Goal: Task Accomplishment & Management: Manage account settings

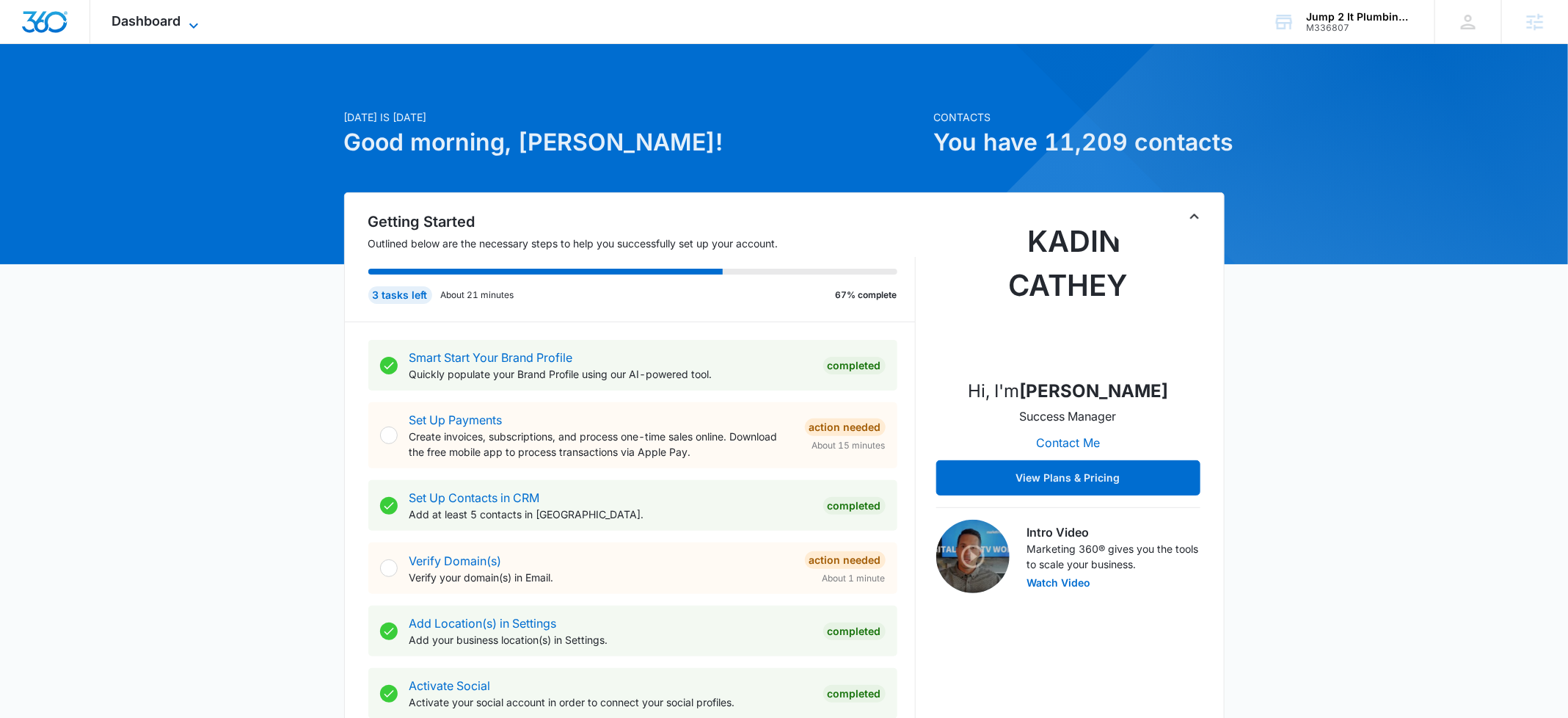
click at [120, 13] on span "Dashboard" at bounding box center [147, 21] width 69 height 16
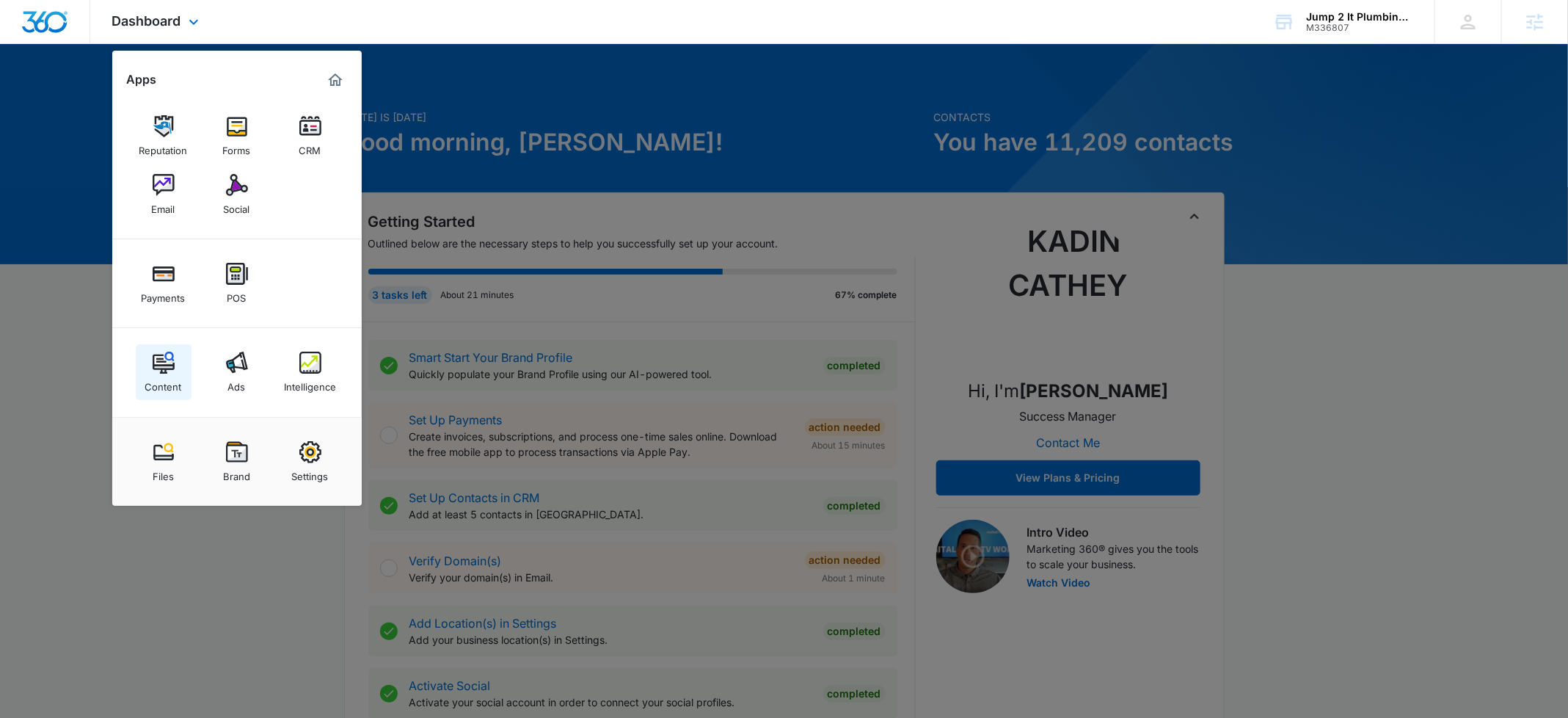
click at [161, 378] on div "Content" at bounding box center [163, 383] width 37 height 19
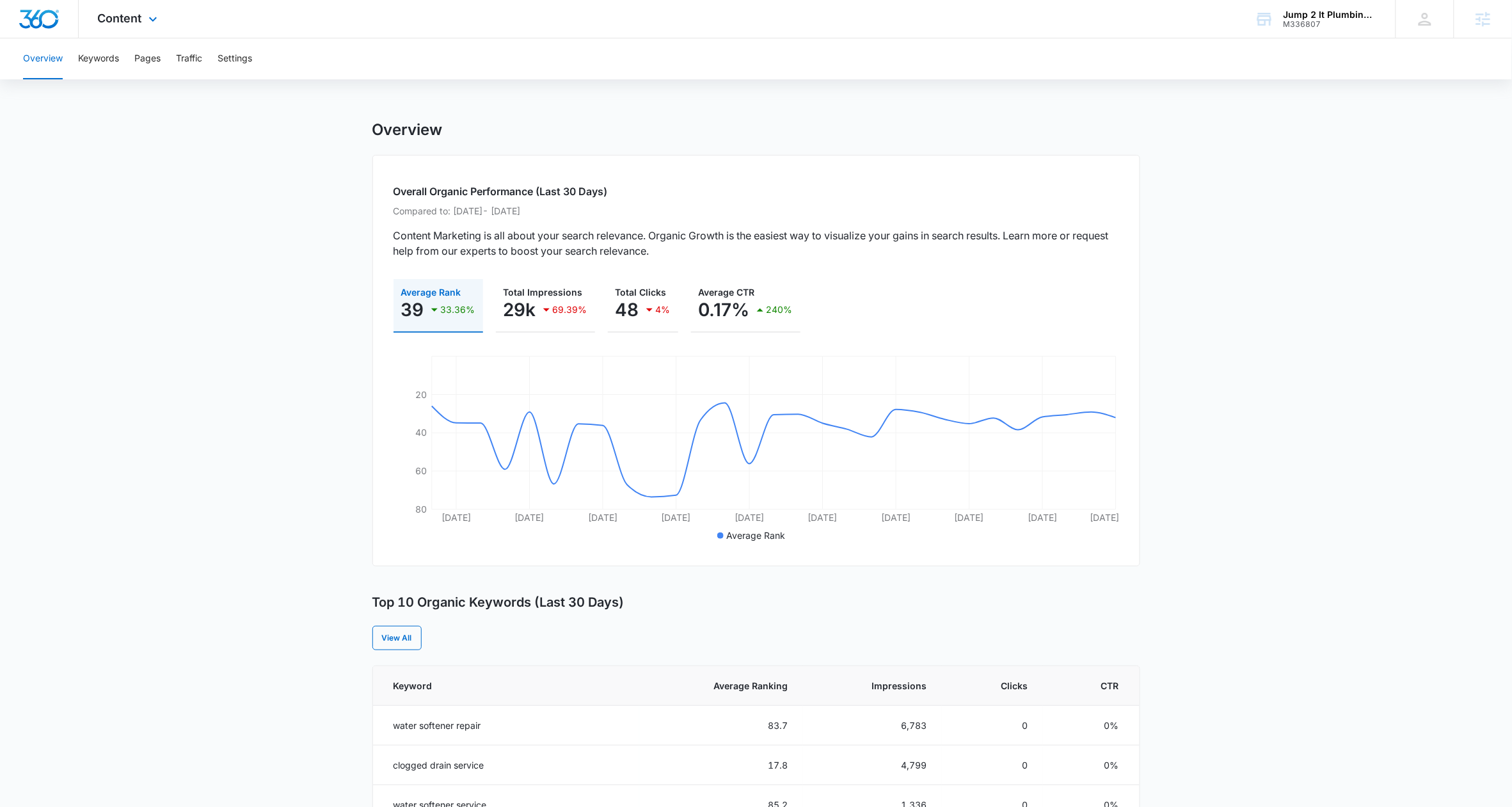
click at [44, 21] on img "Dashboard" at bounding box center [38, 19] width 41 height 19
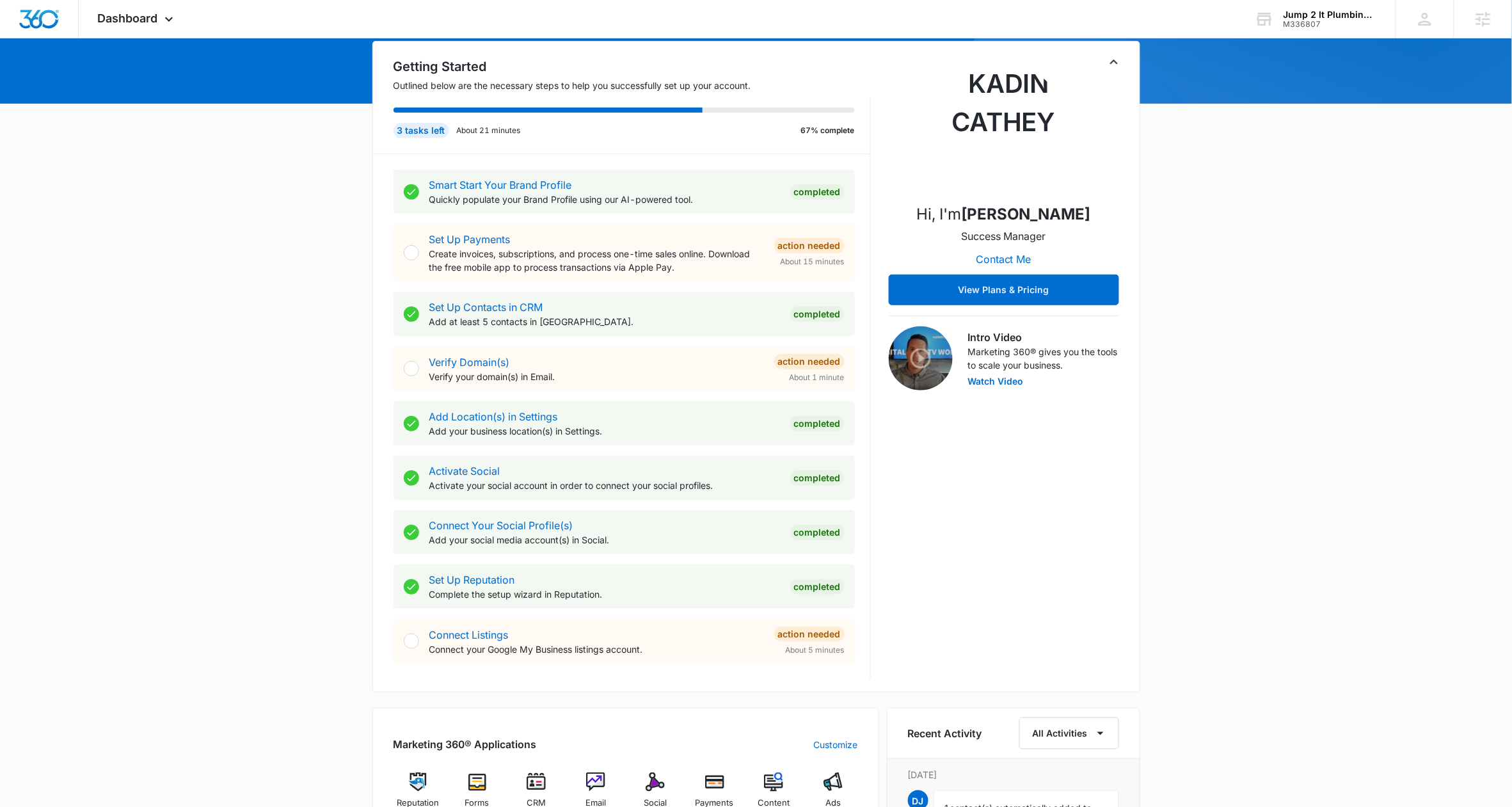
scroll to position [399, 0]
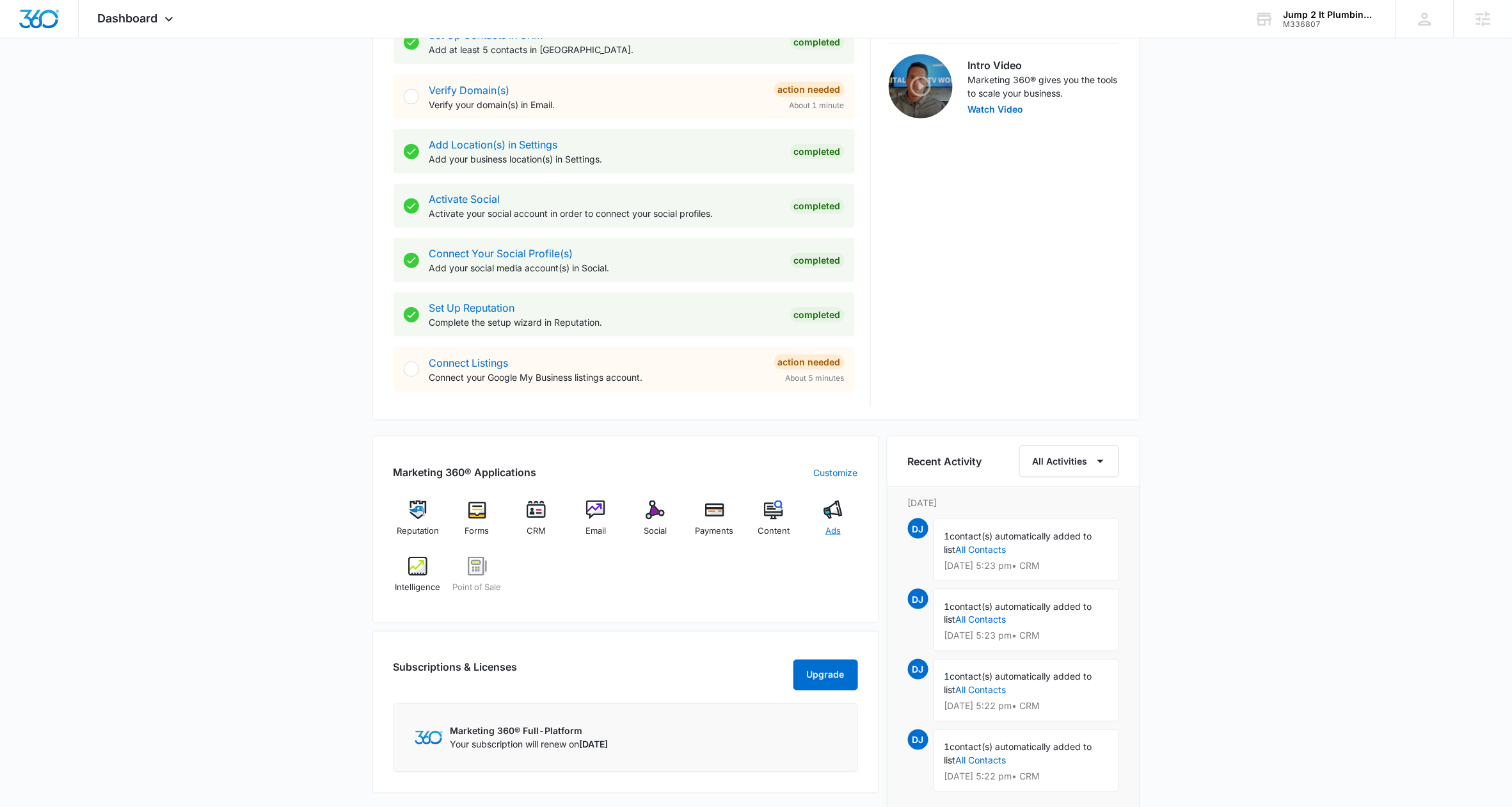
click at [843, 515] on div "Ads" at bounding box center [833, 523] width 49 height 46
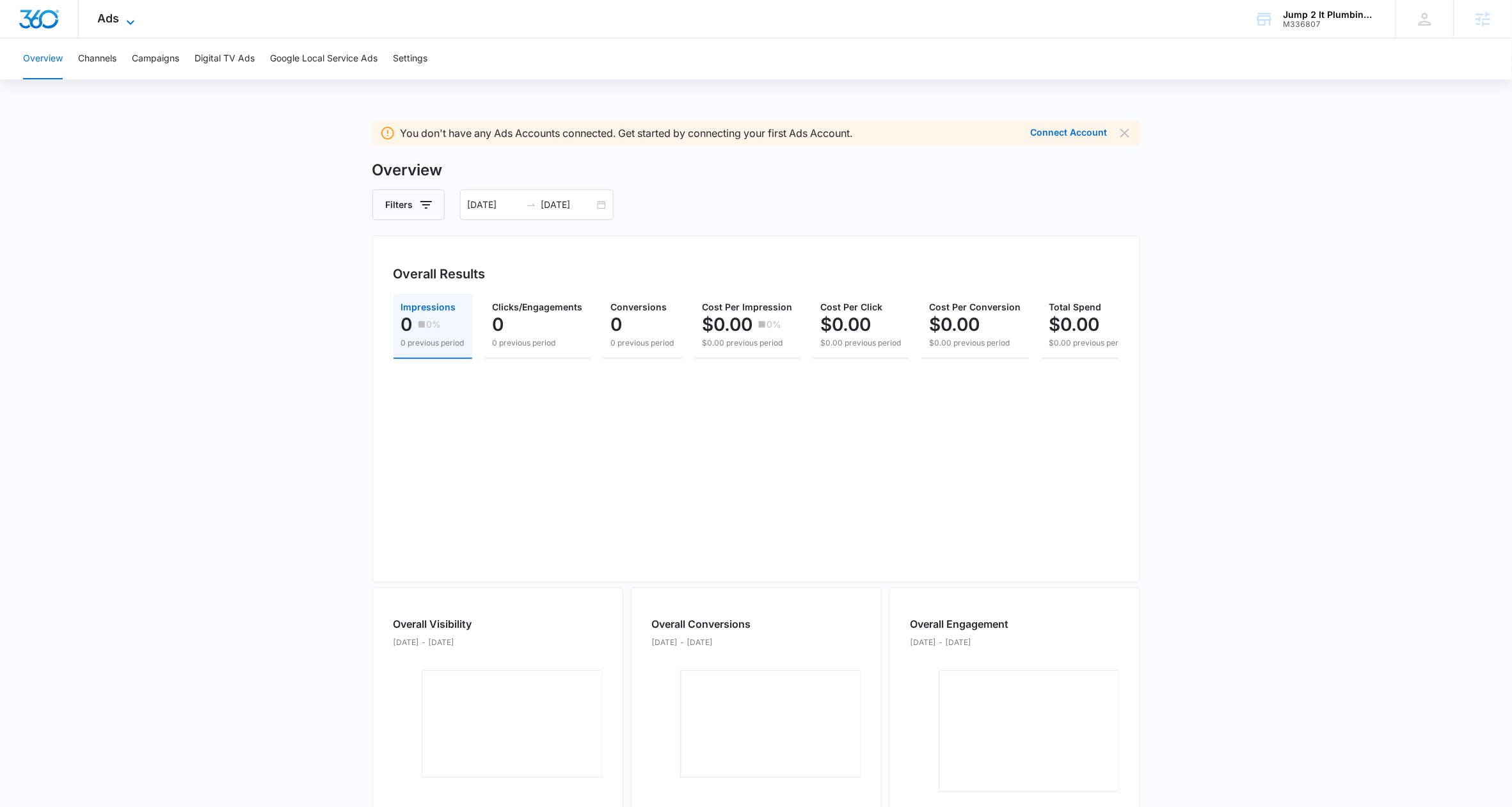
click at [100, 23] on span "Ads" at bounding box center [109, 18] width 21 height 14
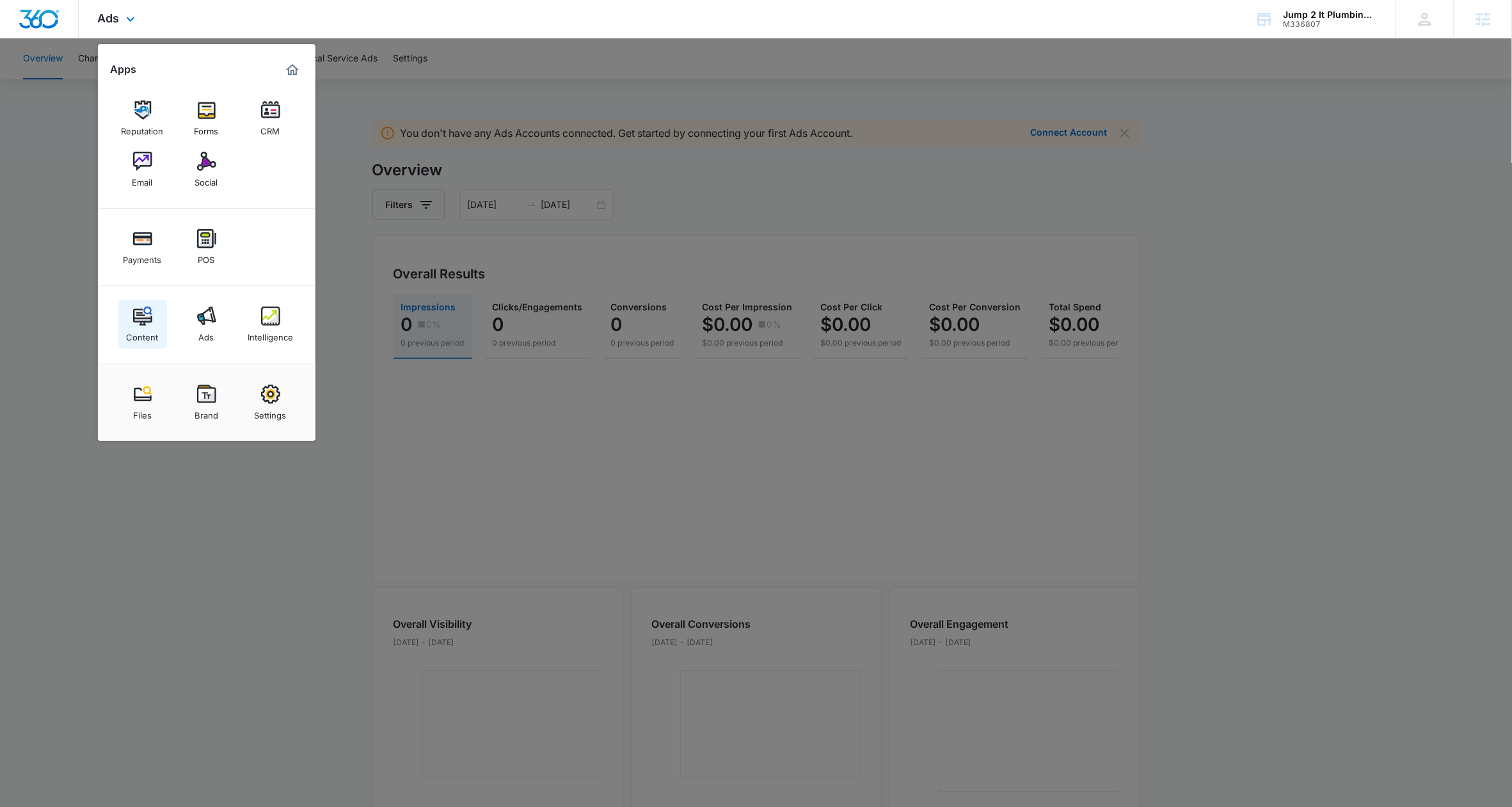
click at [146, 328] on div "Content" at bounding box center [143, 334] width 32 height 17
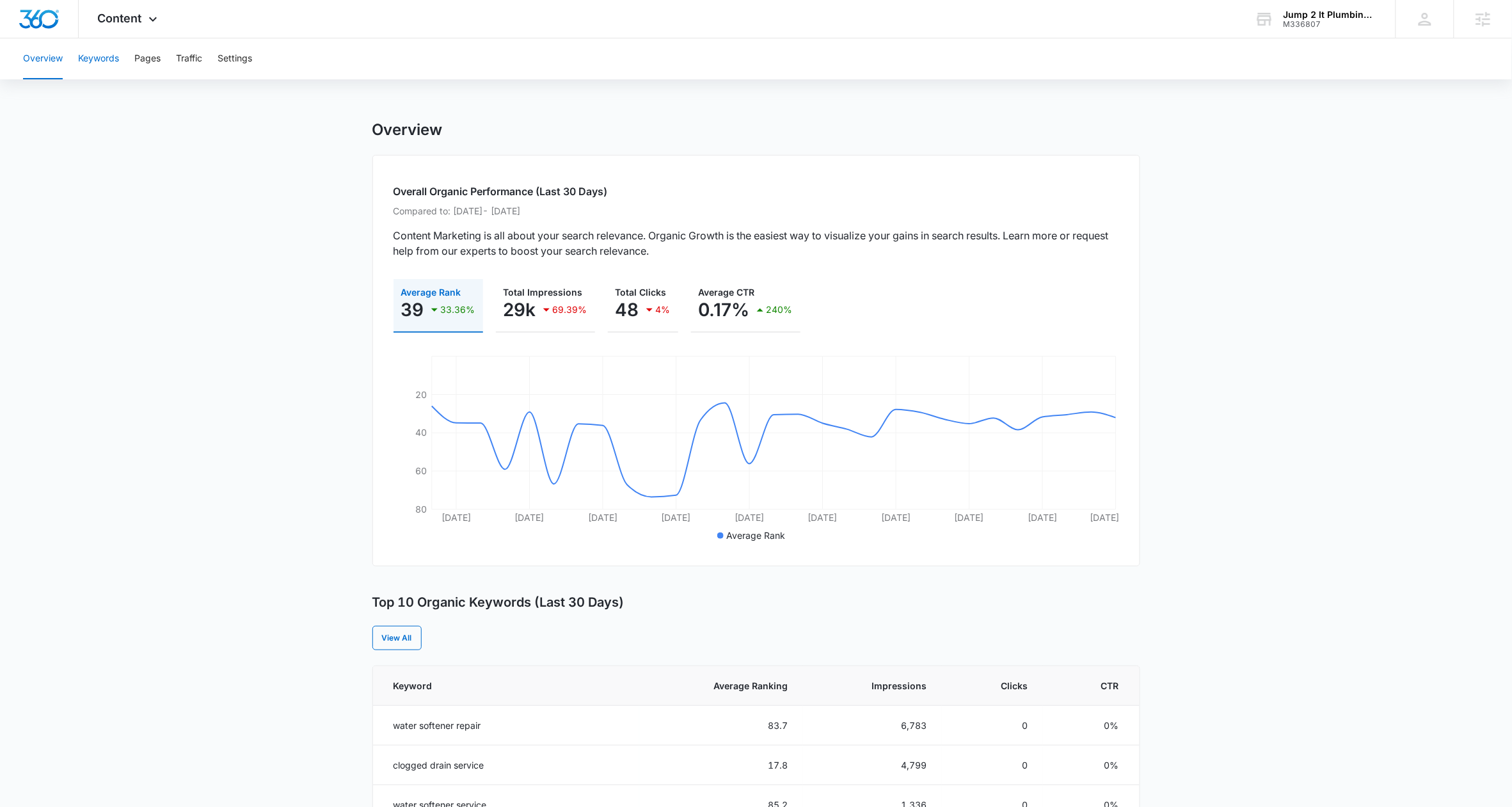
click at [119, 61] on button "Keywords" at bounding box center [98, 58] width 41 height 41
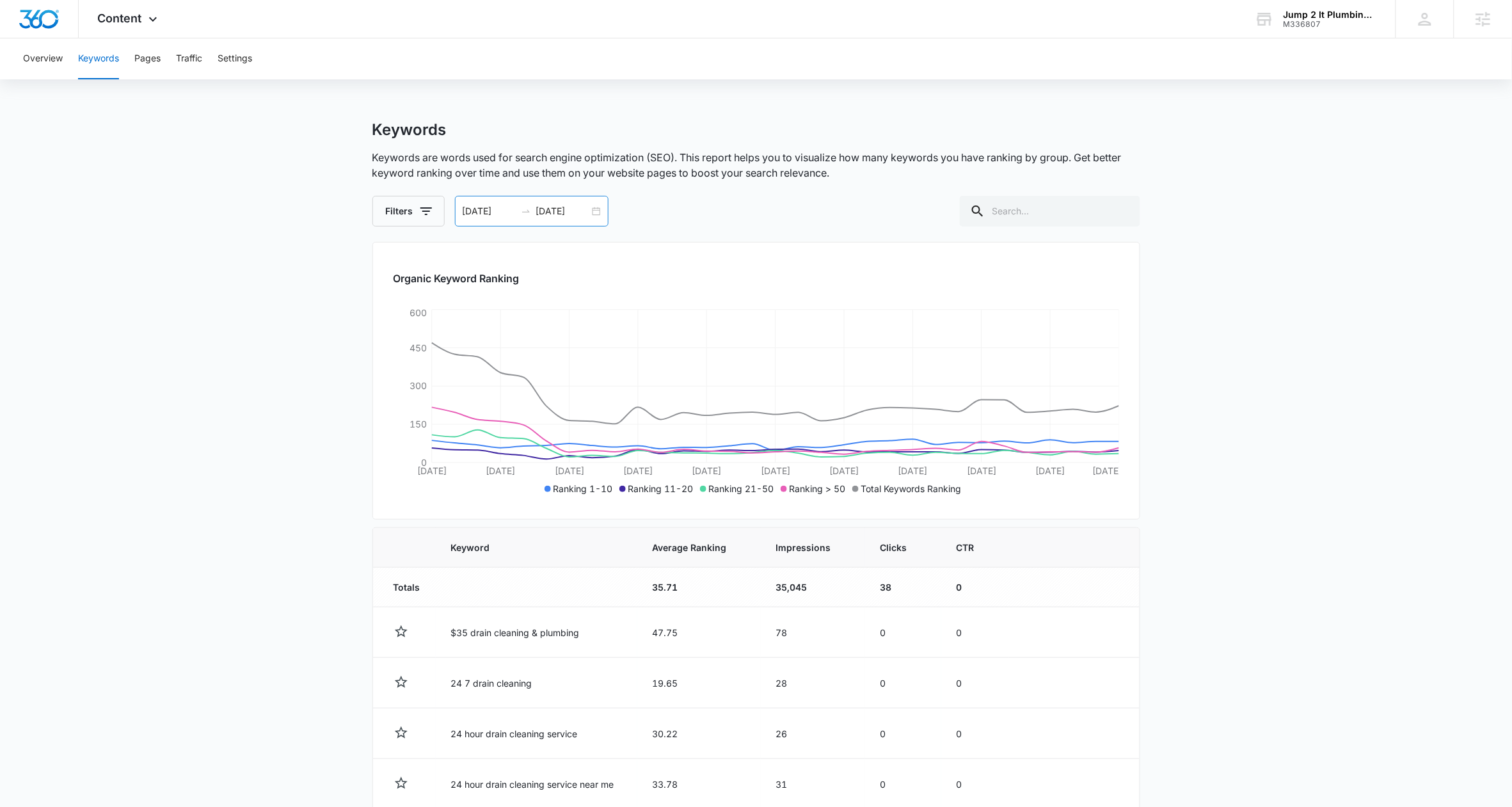
click at [559, 212] on input "10/07/2025" at bounding box center [562, 211] width 53 height 14
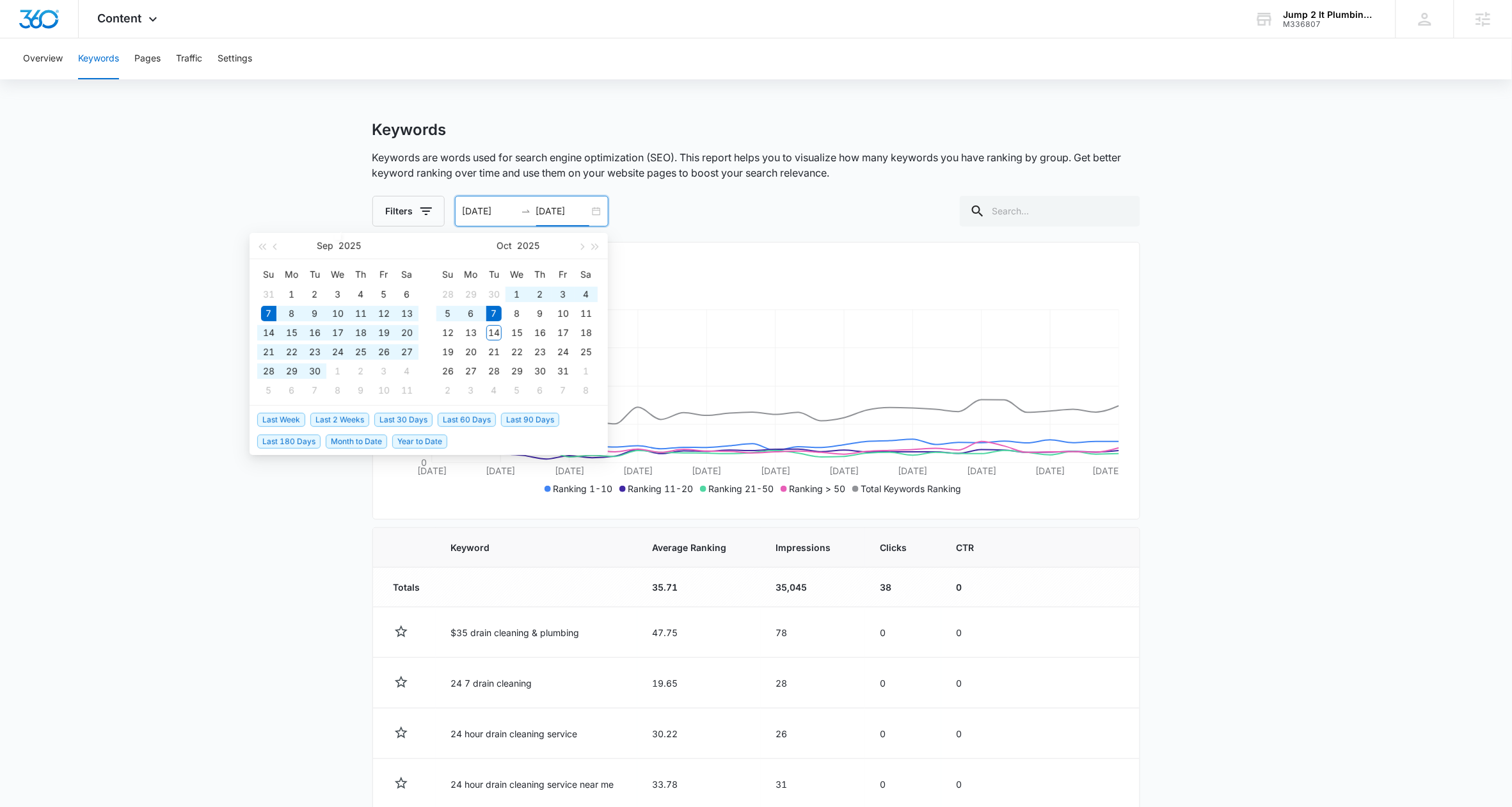
type input "10/07/2025"
click at [516, 421] on span "Last 90 Days" at bounding box center [530, 419] width 58 height 14
type input "07/13/2025"
type input "10/11/2025"
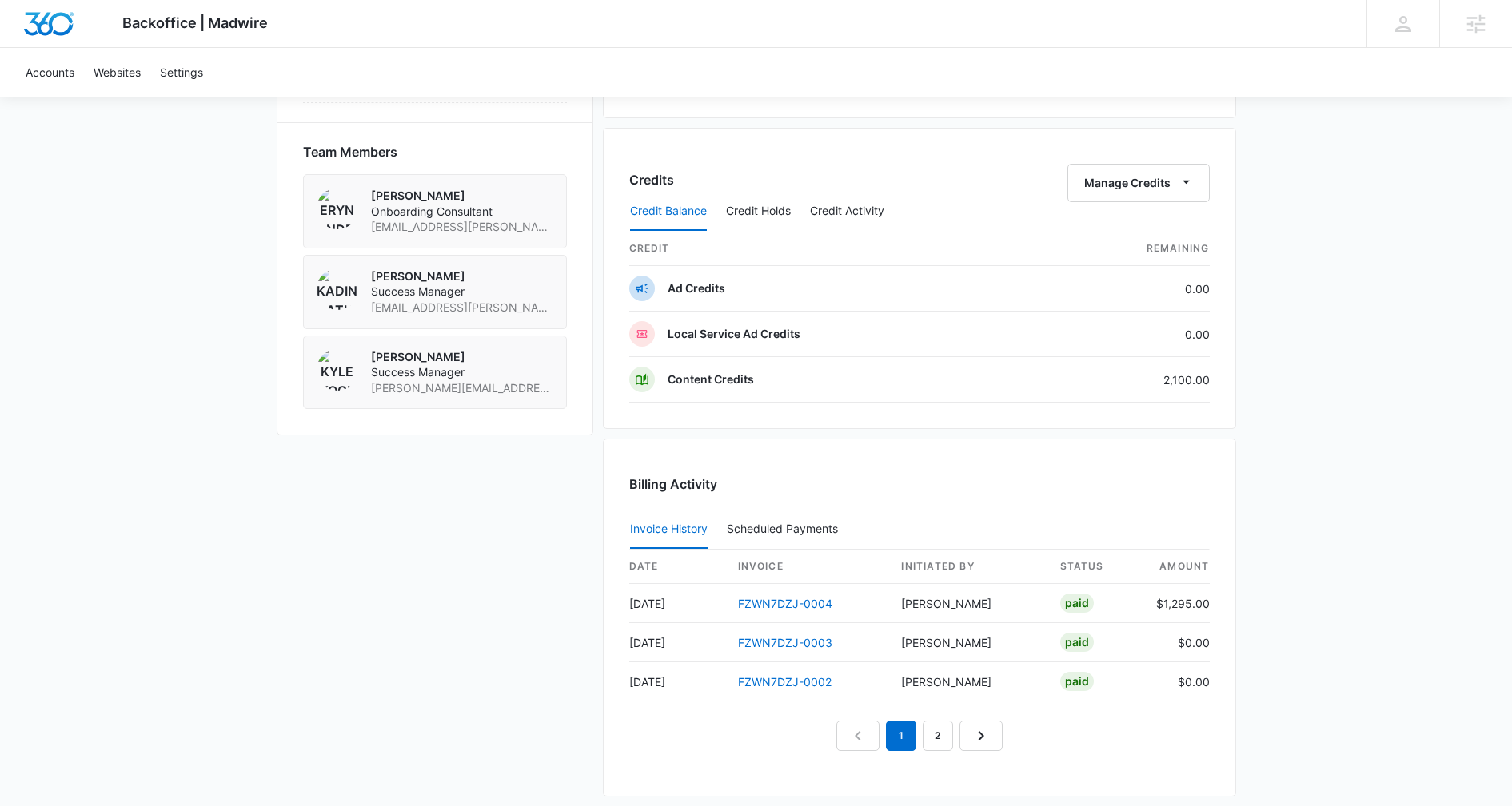
scroll to position [1120, 0]
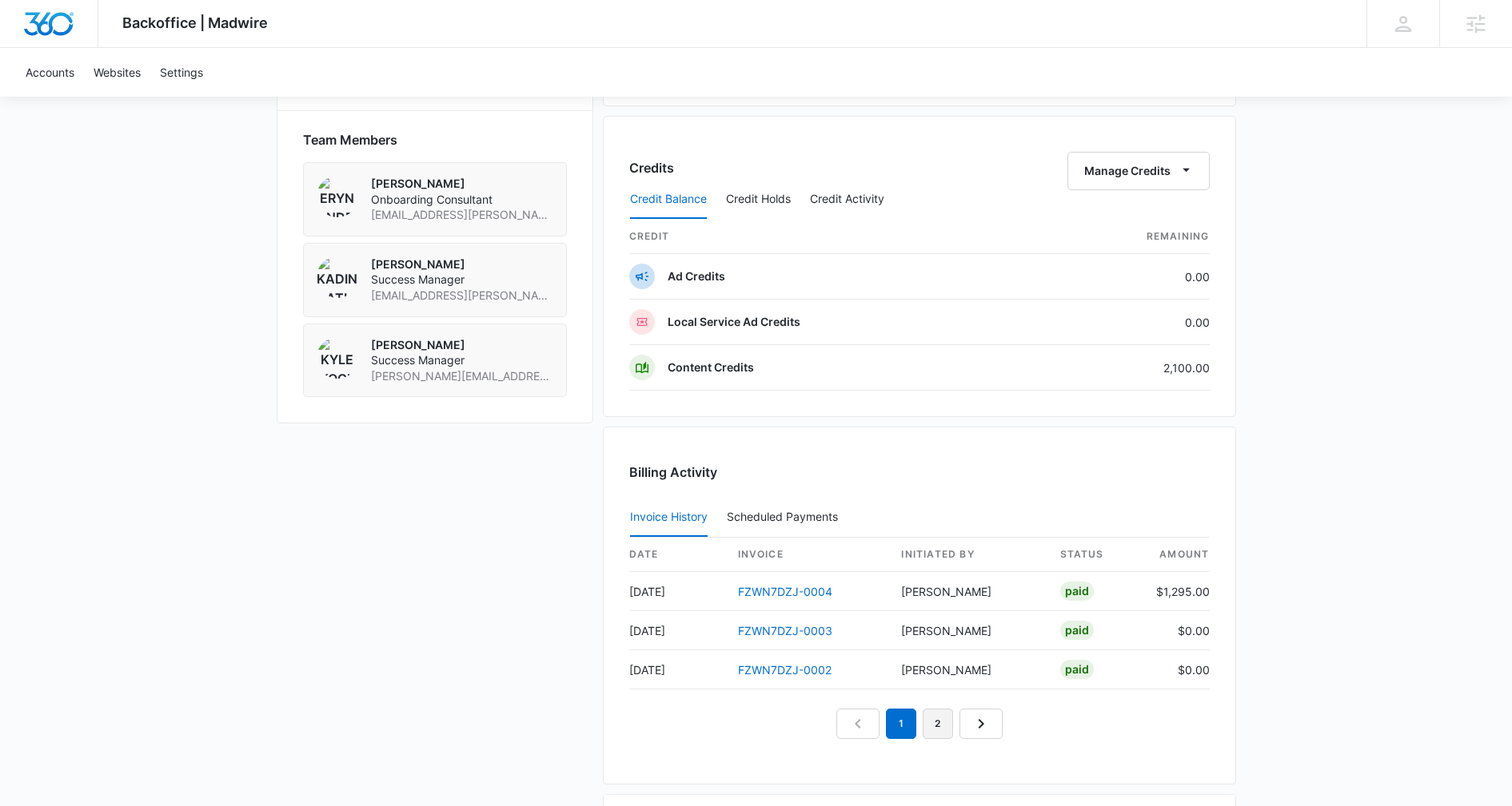
click at [942, 724] on link "2" at bounding box center [937, 725] width 31 height 31
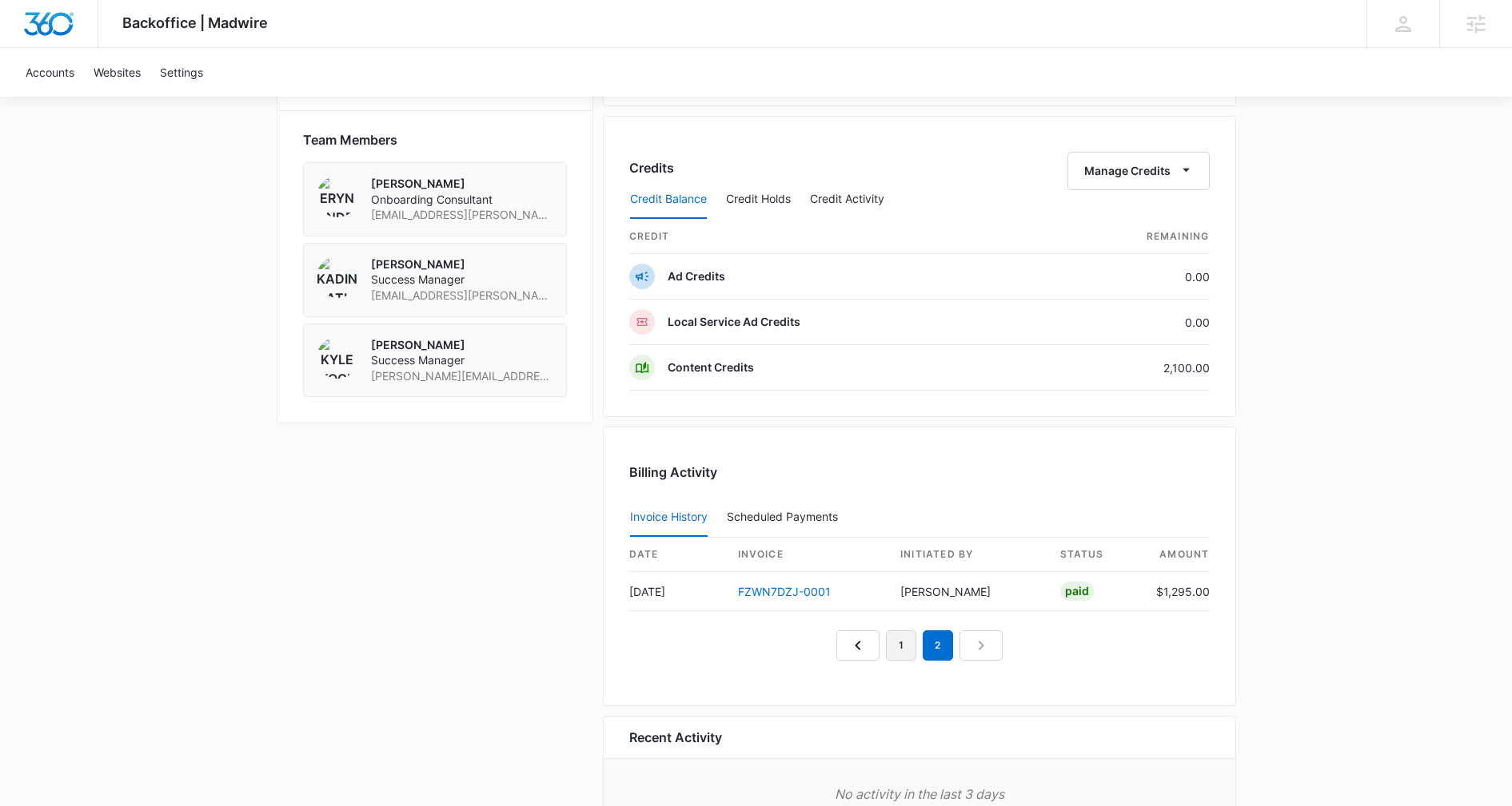
click at [898, 650] on link "1" at bounding box center [901, 646] width 31 height 31
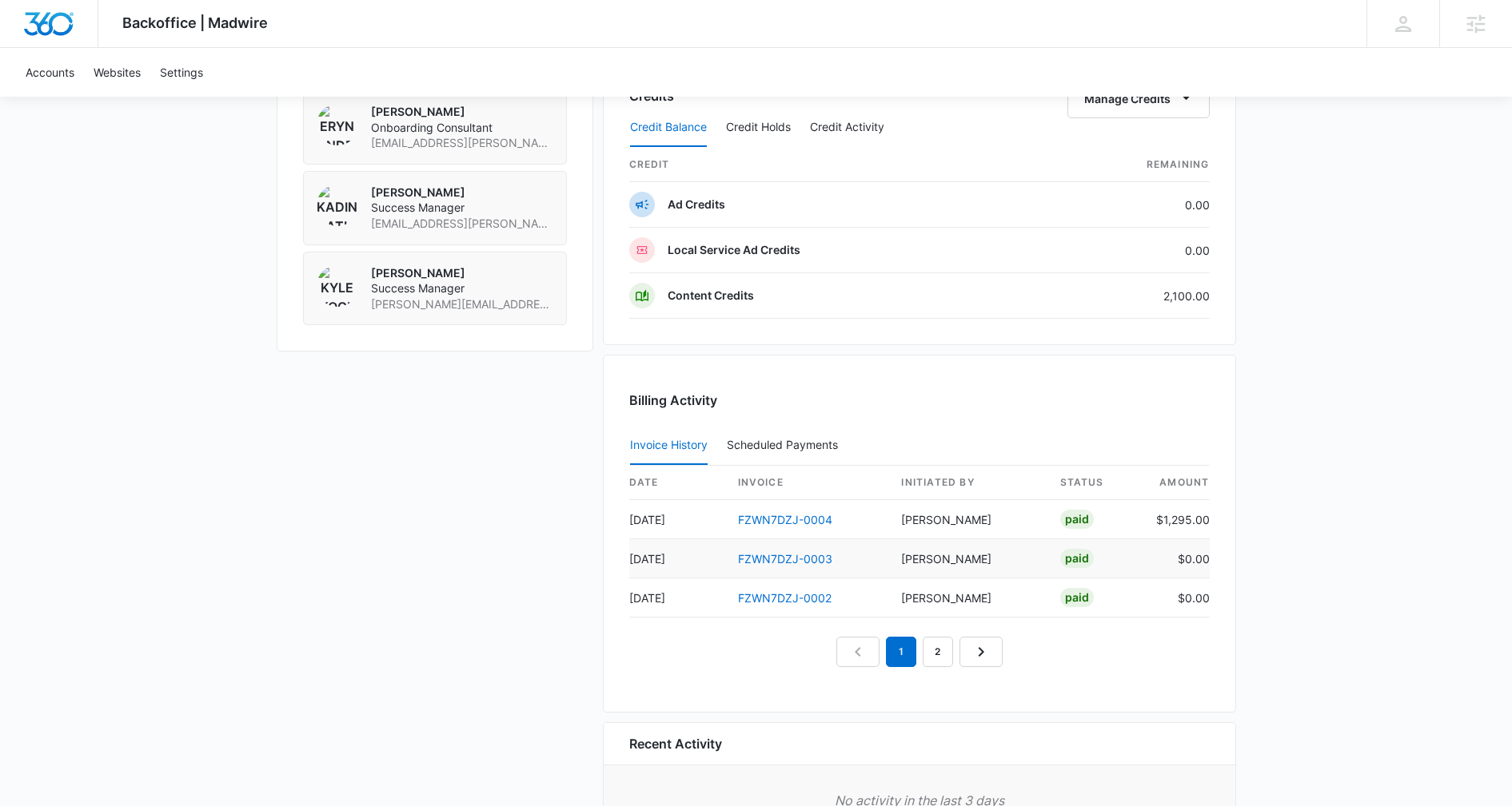
scroll to position [1193, 0]
click at [931, 653] on link "2" at bounding box center [937, 652] width 31 height 31
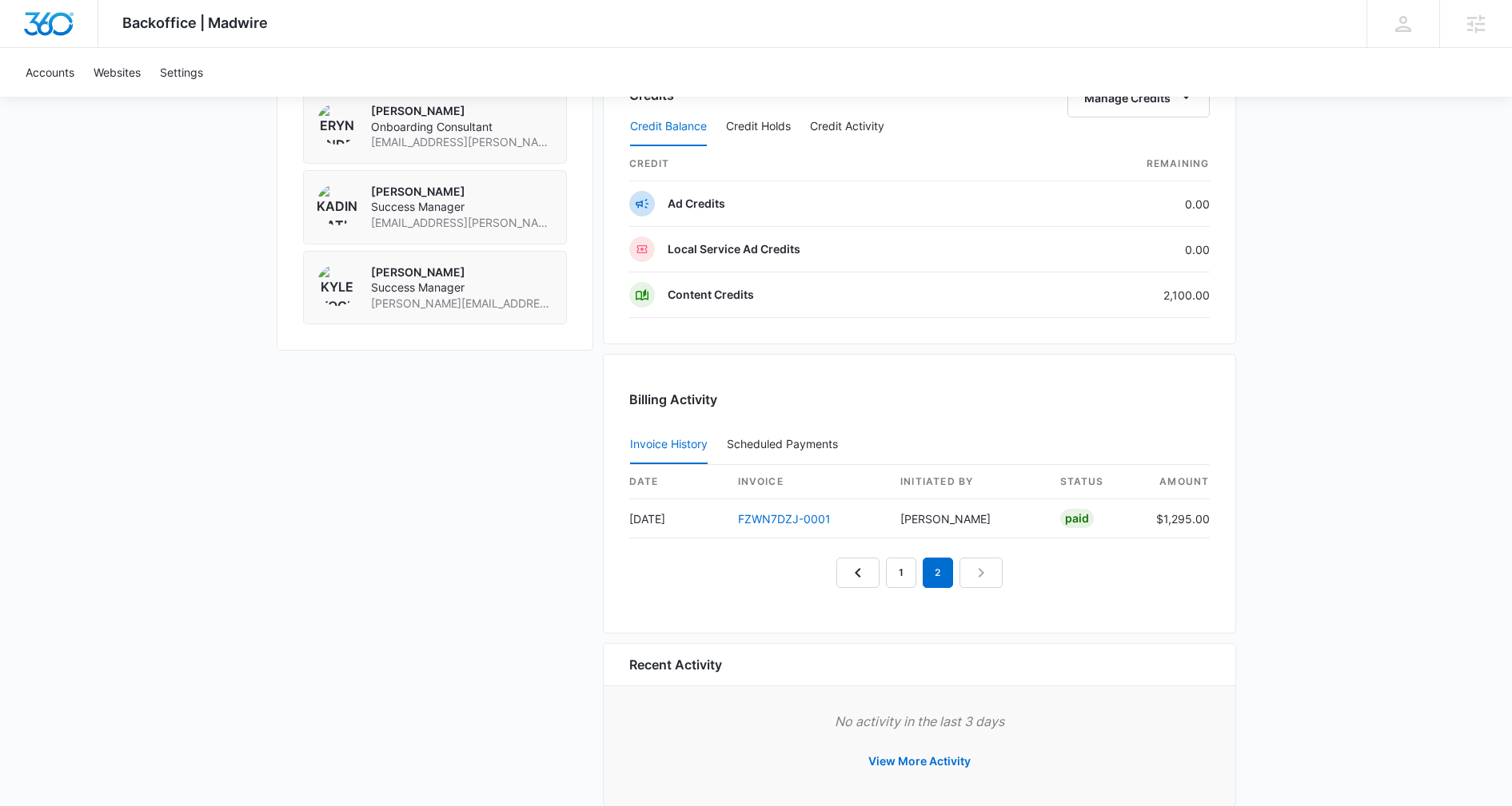
click at [1232, 641] on div "Payment Method 3865 exp. 1/2028 Manage Subscriptions Pricing Page Manage Market…" at bounding box center [919, -1] width 633 height 1615
